Goal: Use online tool/utility: Utilize a website feature to perform a specific function

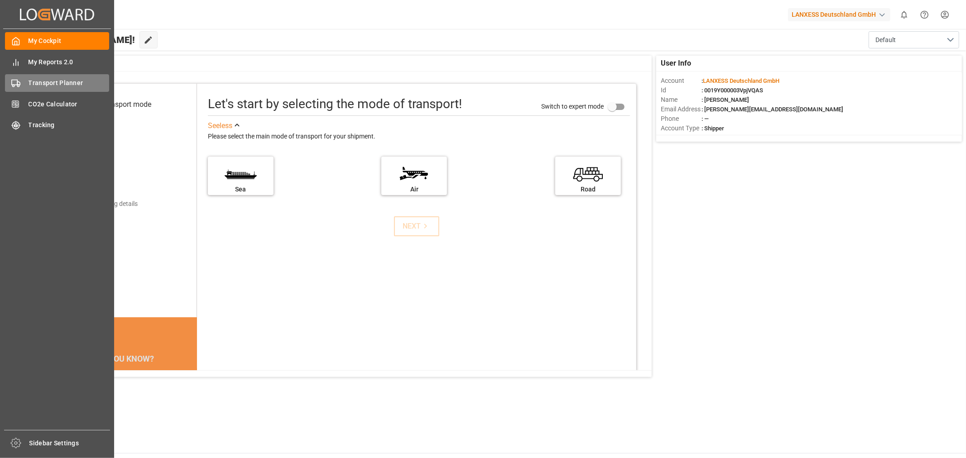
click at [56, 74] on div "Transport Planner Transport Planner" at bounding box center [57, 83] width 104 height 18
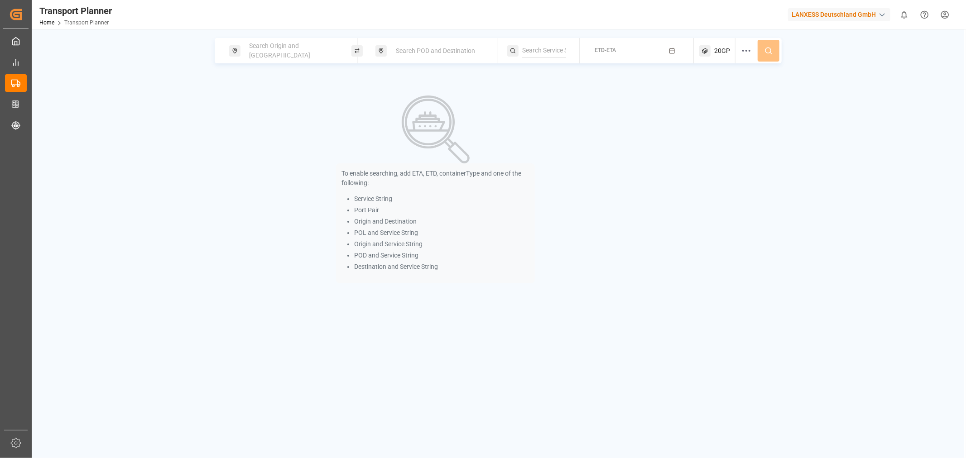
click at [305, 49] on span "Search Origin and [GEOGRAPHIC_DATA]" at bounding box center [280, 50] width 61 height 17
click at [279, 116] on input at bounding box center [285, 123] width 91 height 14
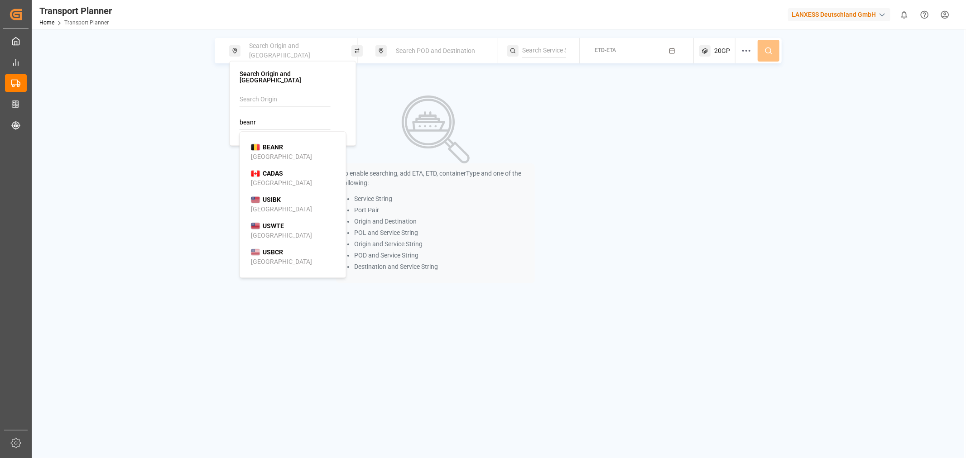
click at [273, 139] on li "BEANR [GEOGRAPHIC_DATA]" at bounding box center [295, 152] width 102 height 26
click at [265, 144] on b "BEANR" at bounding box center [273, 147] width 20 height 7
type input "BEANR"
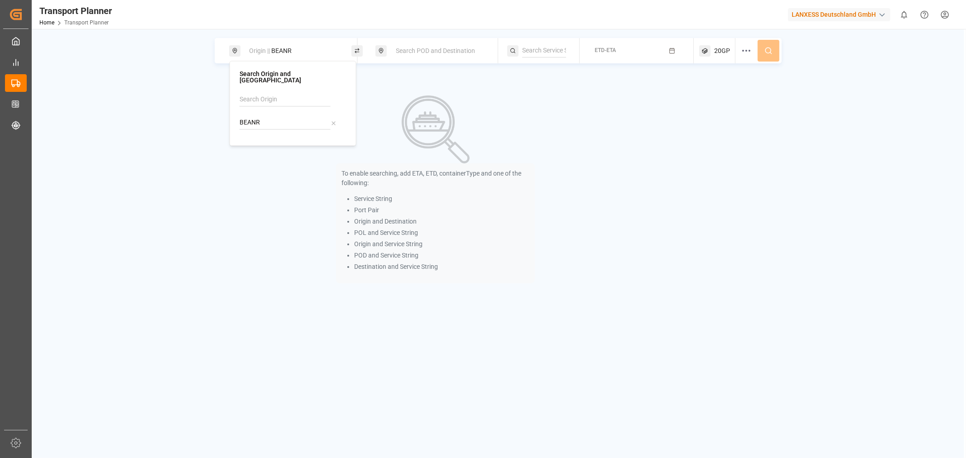
click at [440, 45] on div "Search POD and Destination" at bounding box center [439, 51] width 98 height 17
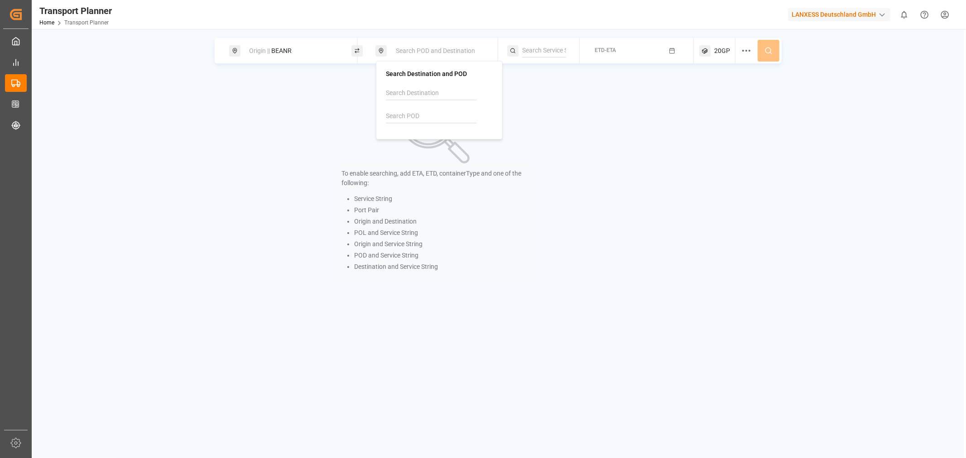
click at [438, 48] on span "Search POD and Destination" at bounding box center [435, 50] width 79 height 7
click at [413, 115] on input at bounding box center [431, 117] width 91 height 14
click at [422, 148] on div "[GEOGRAPHIC_DATA], [GEOGRAPHIC_DATA]" at bounding box center [441, 155] width 88 height 19
type input "JPNGO"
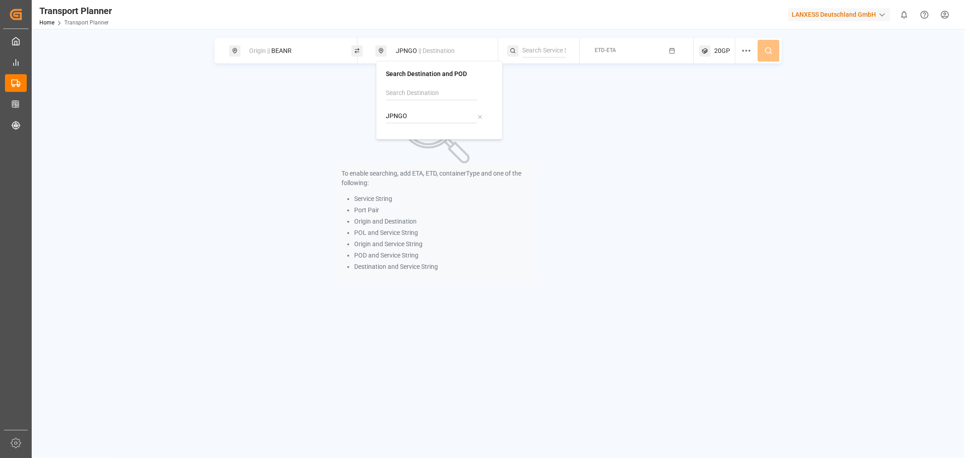
click at [662, 161] on div "To enable searching, add ETA, ETD, containerType and one of the following: Serv…" at bounding box center [498, 189] width 567 height 229
click at [554, 55] on input at bounding box center [544, 51] width 44 height 14
click at [621, 50] on button "ETD-ETA" at bounding box center [636, 51] width 103 height 18
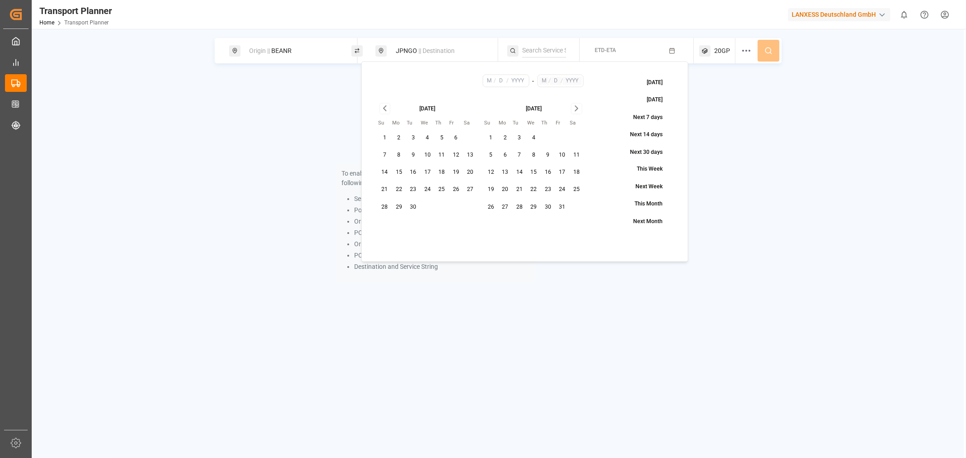
click at [429, 153] on button "10" at bounding box center [427, 155] width 14 height 14
type input "9"
type input "10"
type input "2025"
click at [573, 109] on icon "Go to next month" at bounding box center [577, 108] width 10 height 11
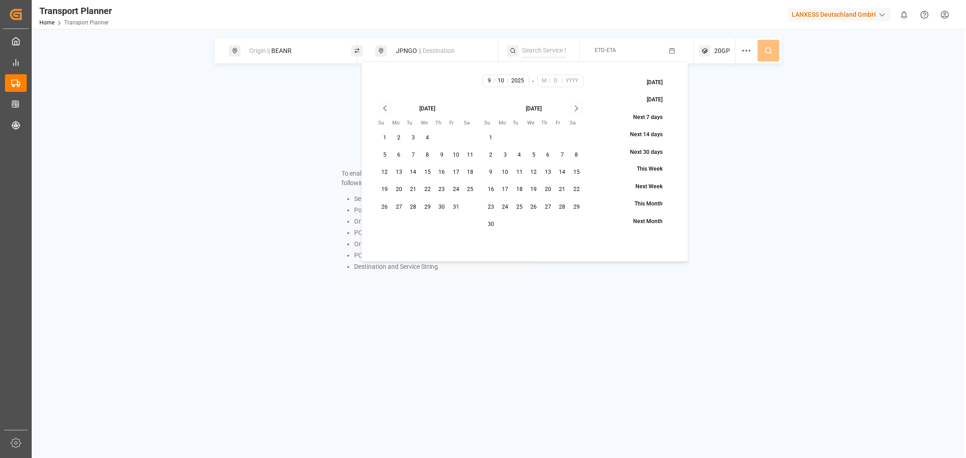
click at [573, 109] on icon "Go to next month" at bounding box center [577, 108] width 10 height 11
click at [573, 109] on div "[DATE]" at bounding box center [534, 108] width 100 height 10
click at [530, 196] on button "21" at bounding box center [534, 190] width 14 height 14
type input "1"
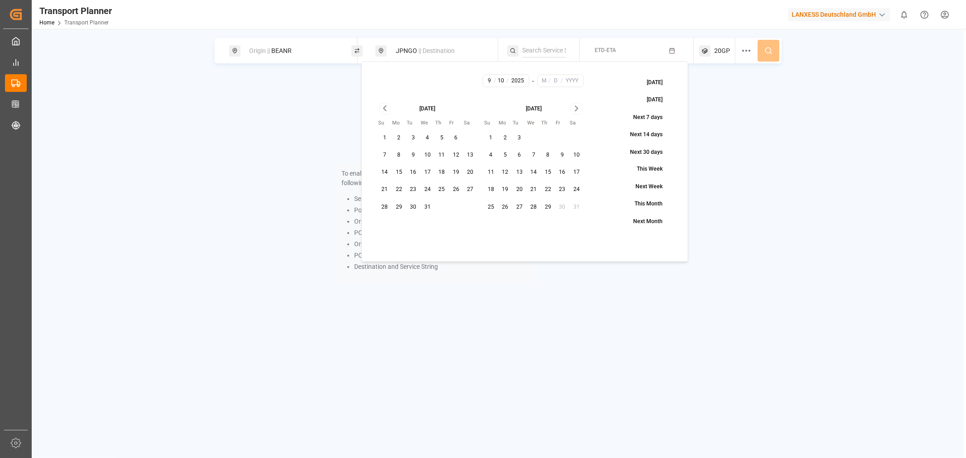
type input "21"
type input "2026"
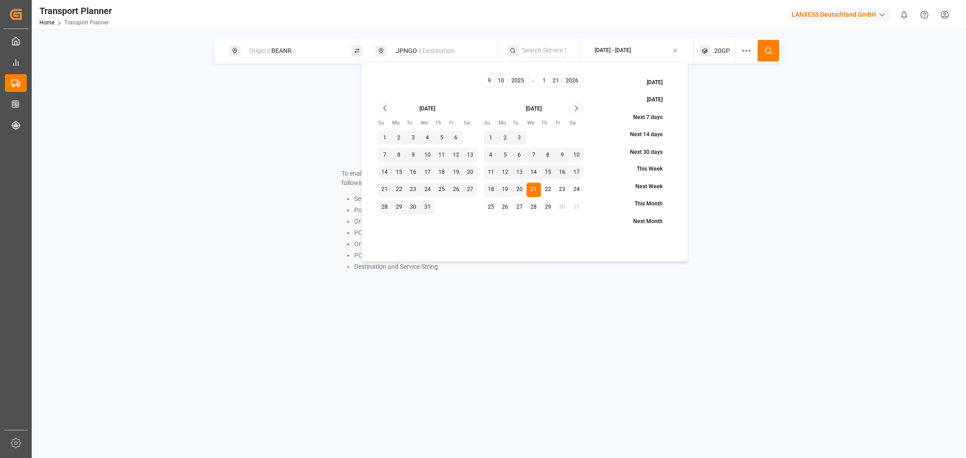
click at [772, 53] on icon at bounding box center [769, 51] width 8 height 8
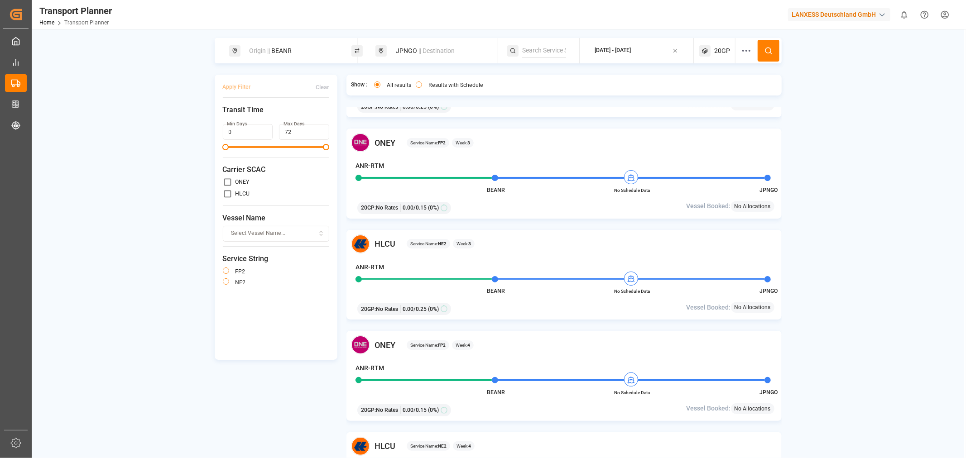
scroll to position [201, 0]
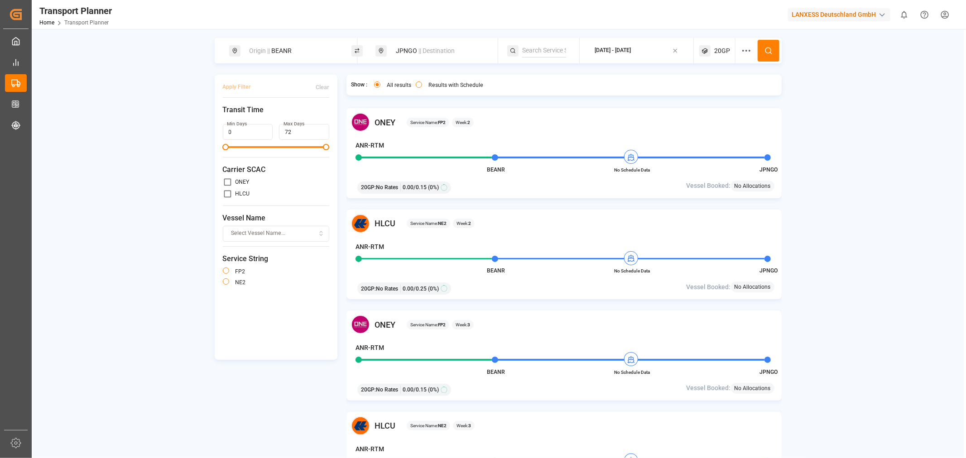
click at [311, 53] on div "Origin || BEANR" at bounding box center [293, 51] width 98 height 17
click at [268, 109] on div "BEANR" at bounding box center [293, 114] width 107 height 43
click at [331, 120] on icon at bounding box center [333, 123] width 6 height 6
click at [316, 116] on input at bounding box center [285, 123] width 91 height 14
click at [292, 139] on li "NLRTM [GEOGRAPHIC_DATA]" at bounding box center [295, 152] width 102 height 26
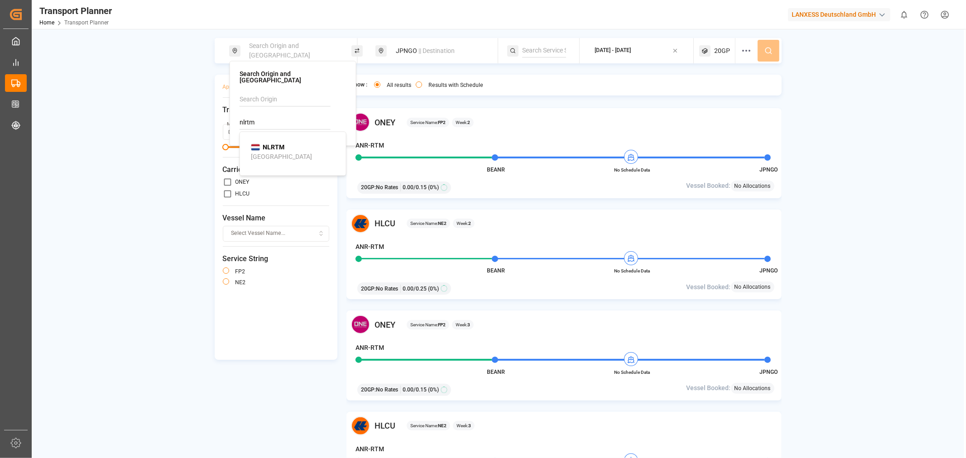
click at [293, 143] on div "NLRTM [GEOGRAPHIC_DATA]" at bounding box center [295, 152] width 88 height 19
type input "NLRTM"
click at [772, 49] on icon at bounding box center [769, 51] width 8 height 8
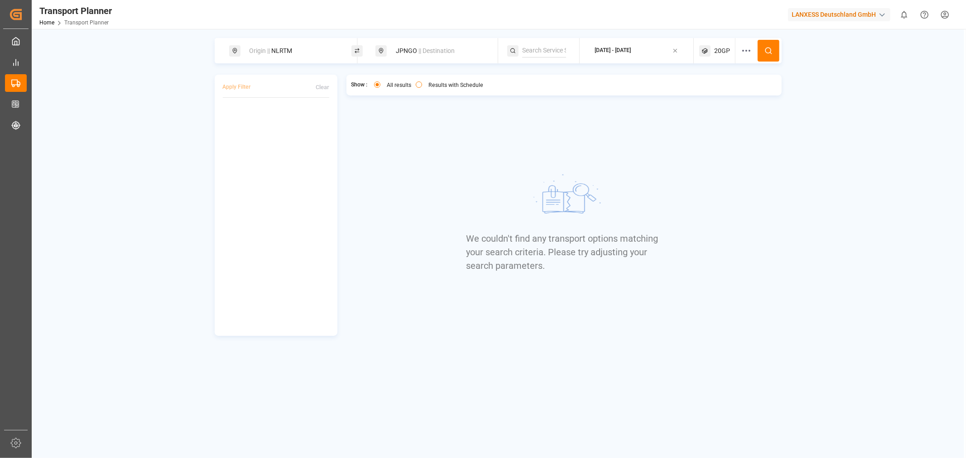
click at [721, 55] on span "20GP" at bounding box center [722, 51] width 16 height 10
click at [706, 93] on small "20GP" at bounding box center [701, 94] width 32 height 6
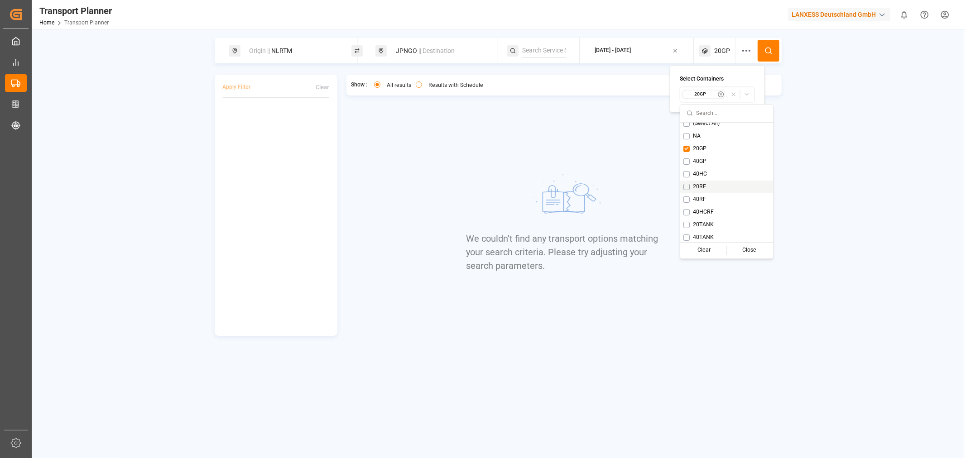
scroll to position [7, 0]
click at [642, 152] on div "We couldn't find any transport options matching your search criteria. Please tr…" at bounding box center [564, 221] width 196 height 229
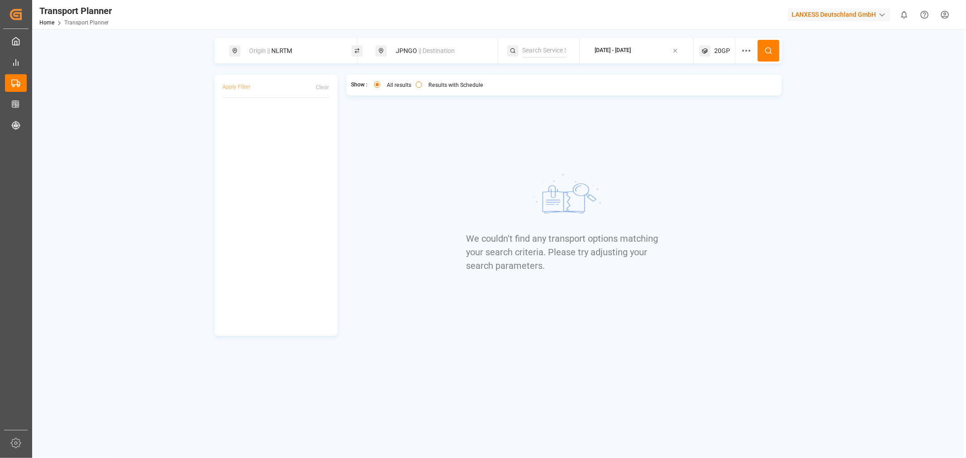
click at [741, 43] on div at bounding box center [749, 50] width 17 height 25
click at [635, 146] on div "We couldn't find any transport options matching your search criteria. Please tr…" at bounding box center [564, 221] width 196 height 229
click at [327, 51] on div "Origin || NLRTM" at bounding box center [293, 51] width 98 height 17
type input "be"
click at [342, 229] on div "Apply Filter Clear Show : All results Results with Schedule We couldn't find an…" at bounding box center [498, 205] width 567 height 261
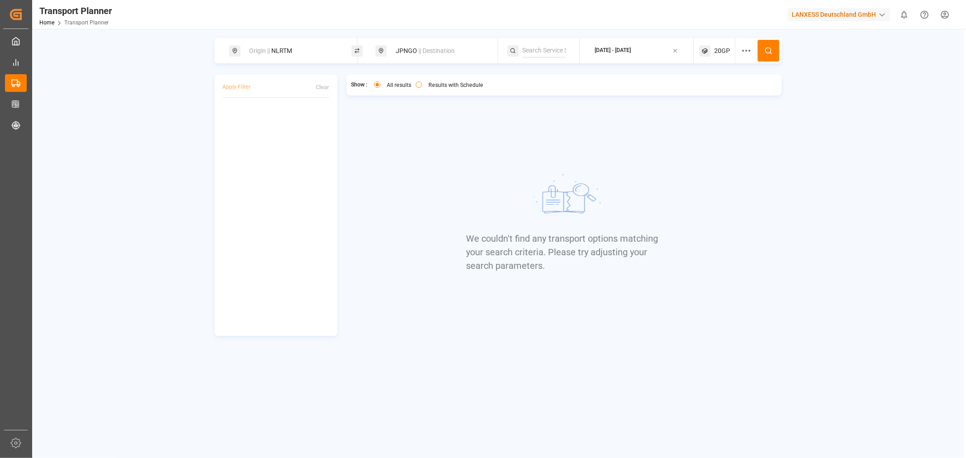
click at [327, 51] on div "Origin || NLRTM" at bounding box center [293, 51] width 98 height 17
click at [281, 120] on div "ANR-RTM" at bounding box center [295, 125] width 88 height 10
type input "ANR-RTM"
click at [770, 47] on icon at bounding box center [769, 51] width 8 height 8
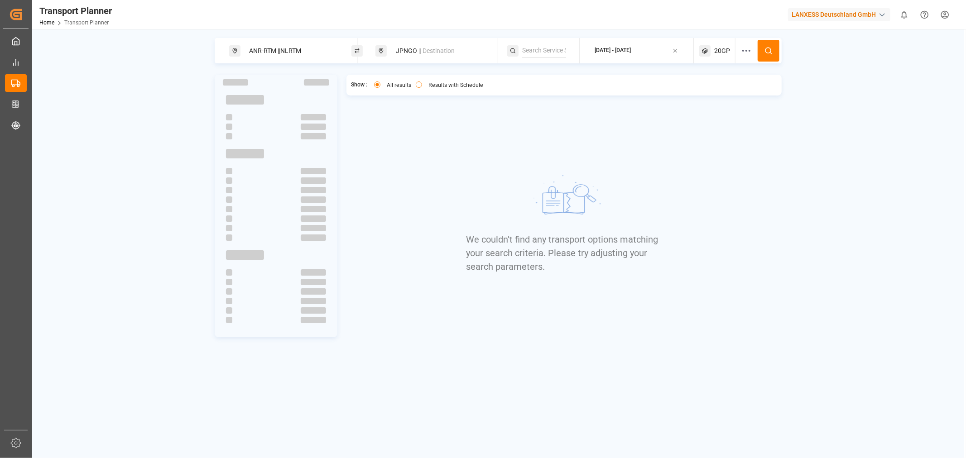
click at [329, 48] on div "ANR-RTM || NLRTM" at bounding box center [293, 51] width 98 height 17
click at [334, 122] on icon at bounding box center [333, 123] width 3 height 3
click at [774, 50] on button at bounding box center [769, 51] width 22 height 22
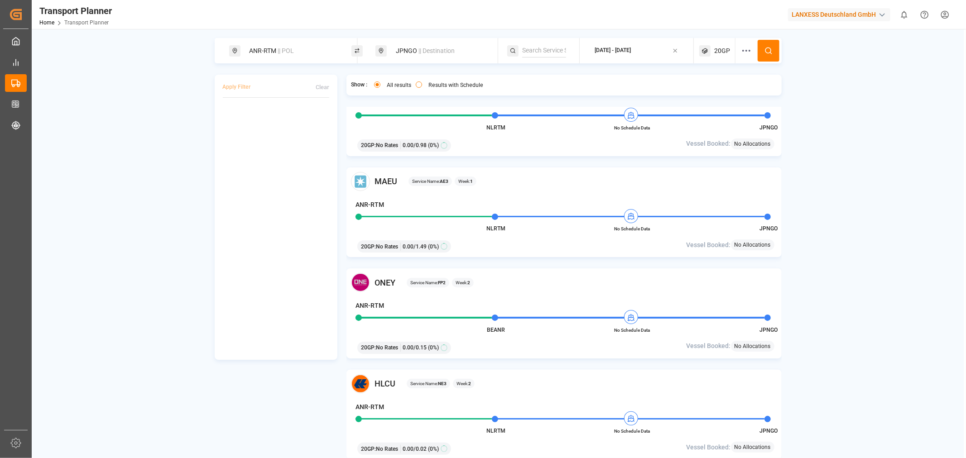
scroll to position [251, 0]
